Goal: Information Seeking & Learning: Stay updated

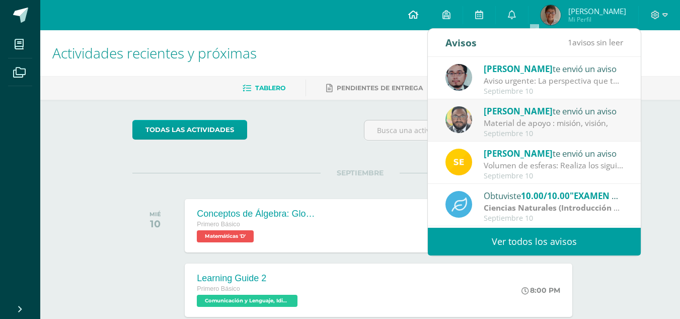
click at [418, 15] on icon at bounding box center [413, 14] width 10 height 9
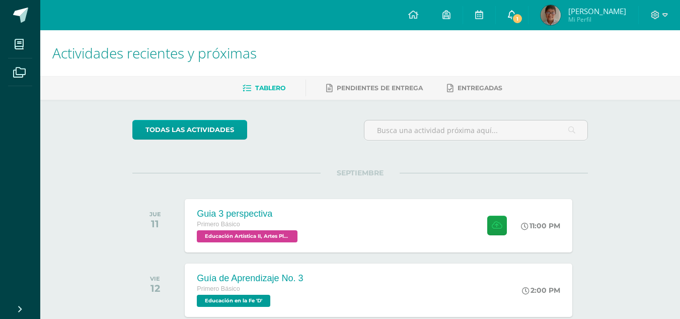
click at [528, 5] on link "1" at bounding box center [512, 15] width 32 height 30
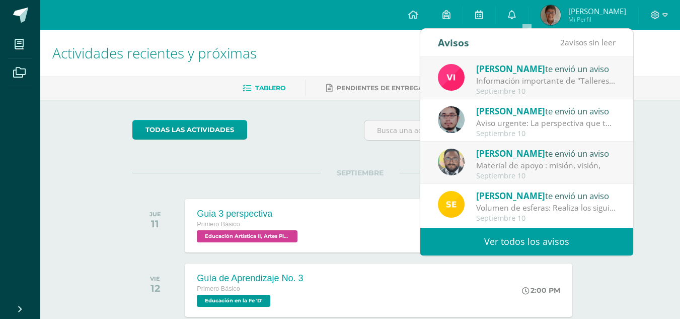
click at [554, 82] on div "Información importante de "Talleres".: Buenas tardes estimados estudiantes. Qui…" at bounding box center [546, 81] width 140 height 12
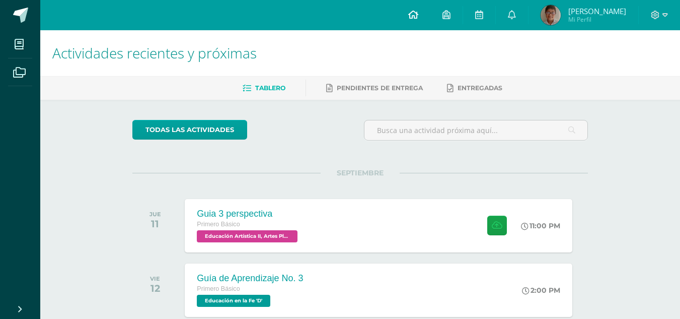
click at [418, 17] on icon at bounding box center [413, 14] width 10 height 9
click at [516, 18] on icon at bounding box center [512, 14] width 8 height 9
click at [312, 147] on div "todas las Actividades" at bounding box center [224, 134] width 193 height 29
click at [494, 222] on icon at bounding box center [498, 225] width 11 height 9
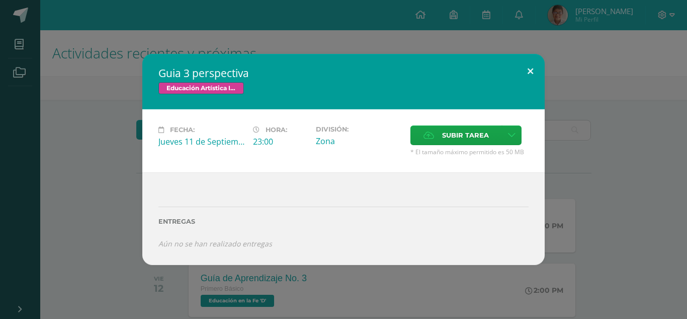
click at [535, 67] on button at bounding box center [530, 71] width 29 height 34
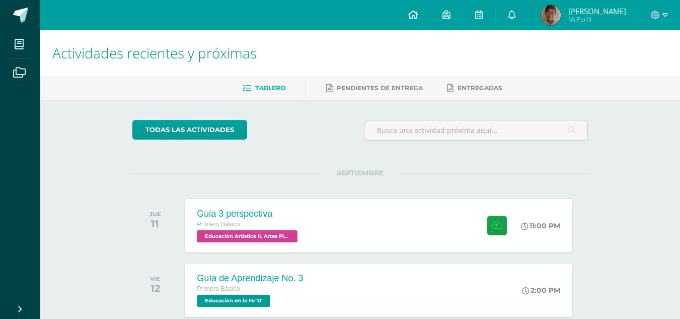
click at [430, 14] on link at bounding box center [413, 15] width 34 height 30
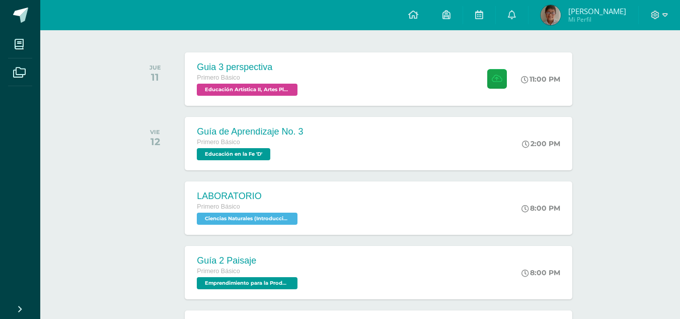
scroll to position [151, 0]
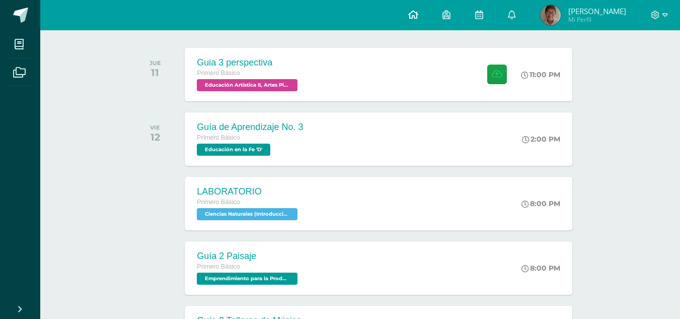
click at [418, 12] on icon at bounding box center [413, 14] width 10 height 9
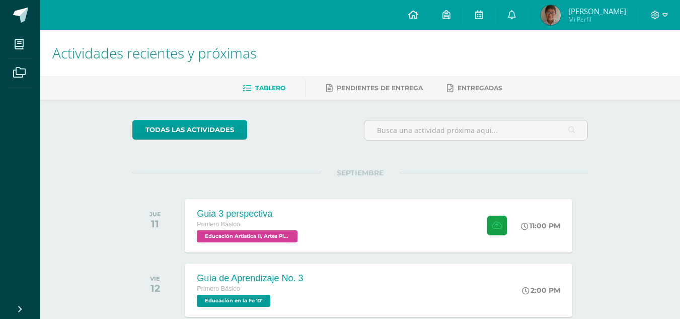
click at [418, 16] on icon at bounding box center [413, 14] width 10 height 9
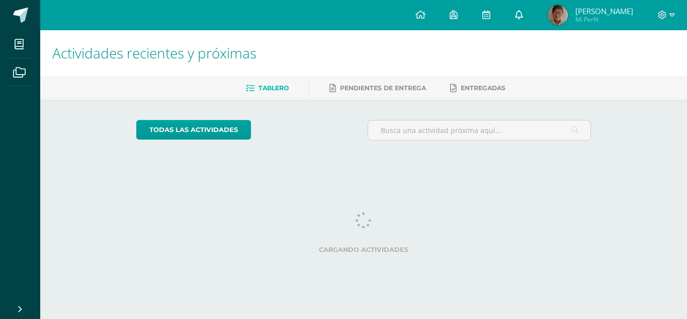
click at [523, 18] on icon at bounding box center [519, 14] width 8 height 9
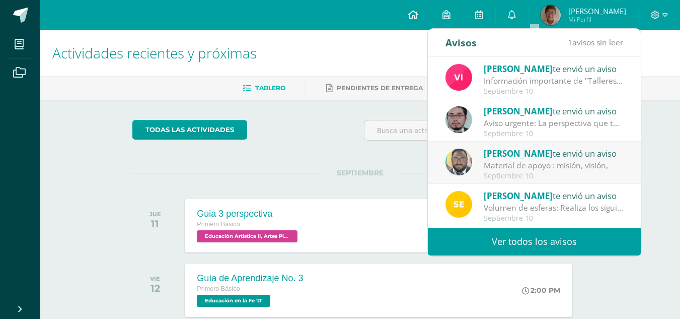
click at [430, 13] on link at bounding box center [413, 15] width 34 height 30
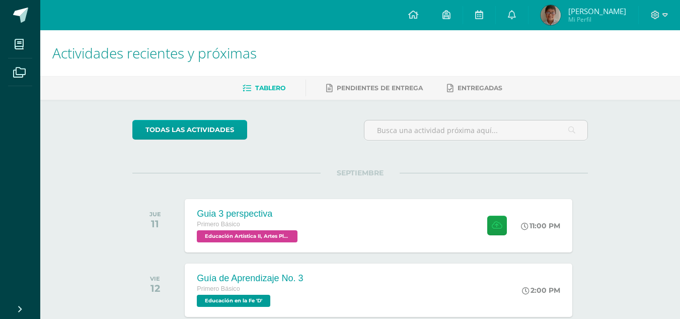
click at [516, 14] on icon at bounding box center [512, 14] width 8 height 9
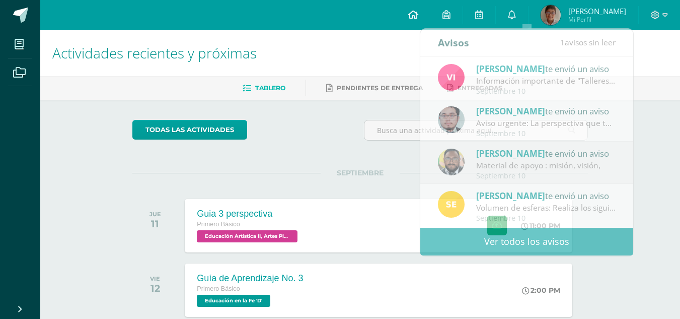
click at [418, 11] on icon at bounding box center [413, 14] width 10 height 9
